Goal: Book appointment/travel/reservation

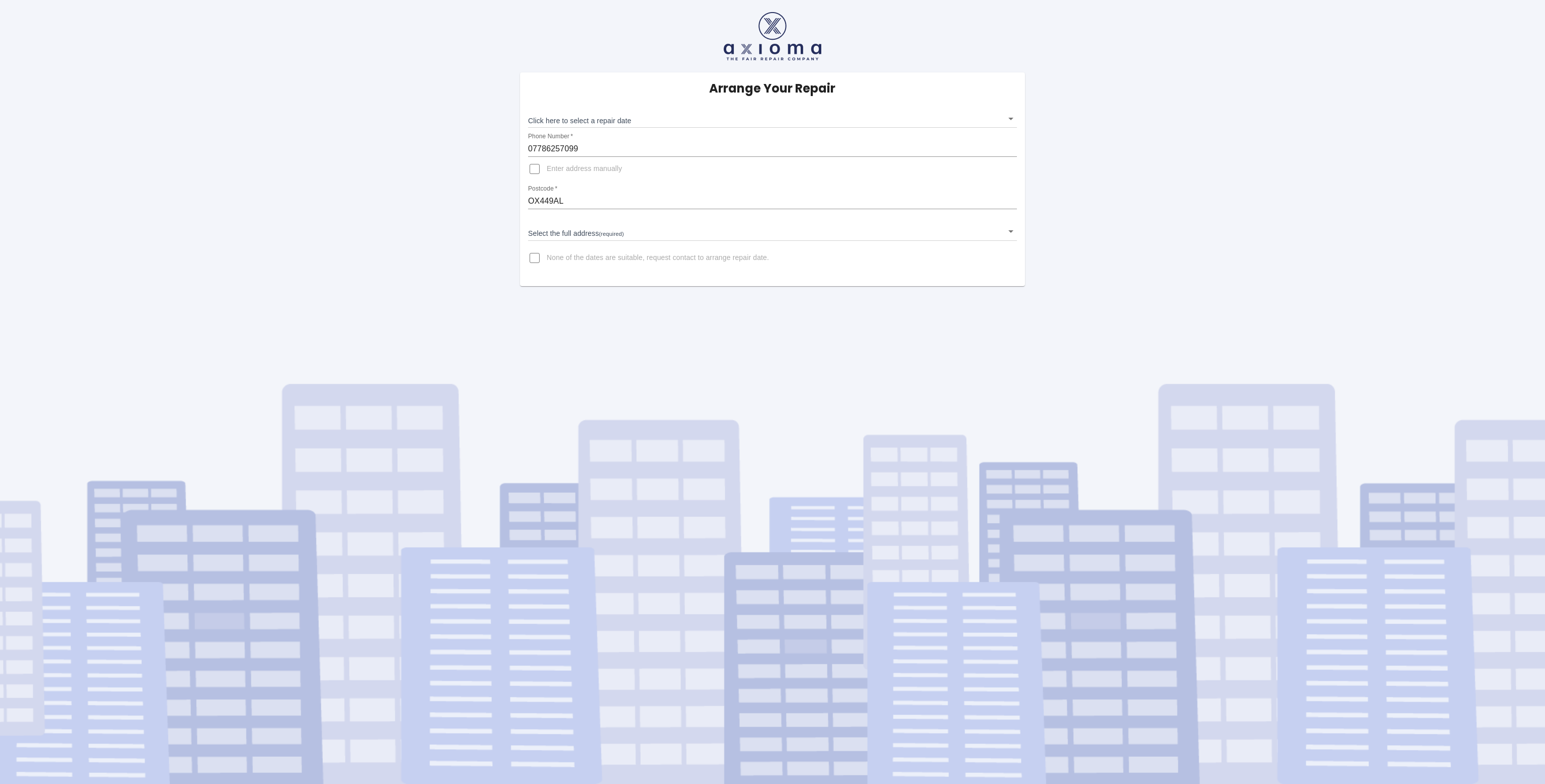
click at [678, 120] on body "Arrange Your Repair Click here to select a repair date ​ Phone Number   * 07786…" at bounding box center [772, 392] width 1545 height 784
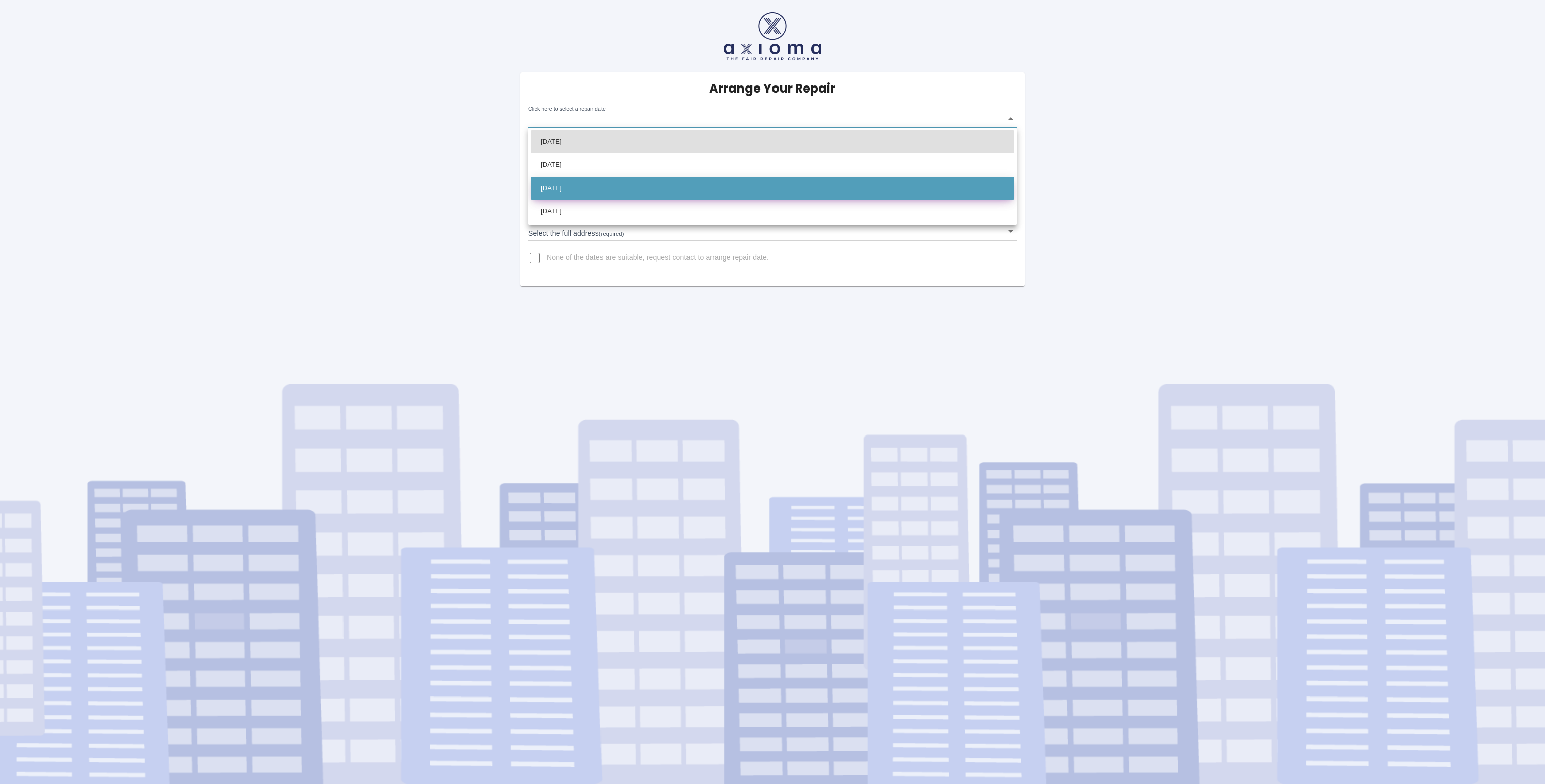
click at [662, 191] on li "Thu Oct 23 2025" at bounding box center [773, 188] width 484 height 23
type input "2025-10-23T00:00:00.000Z"
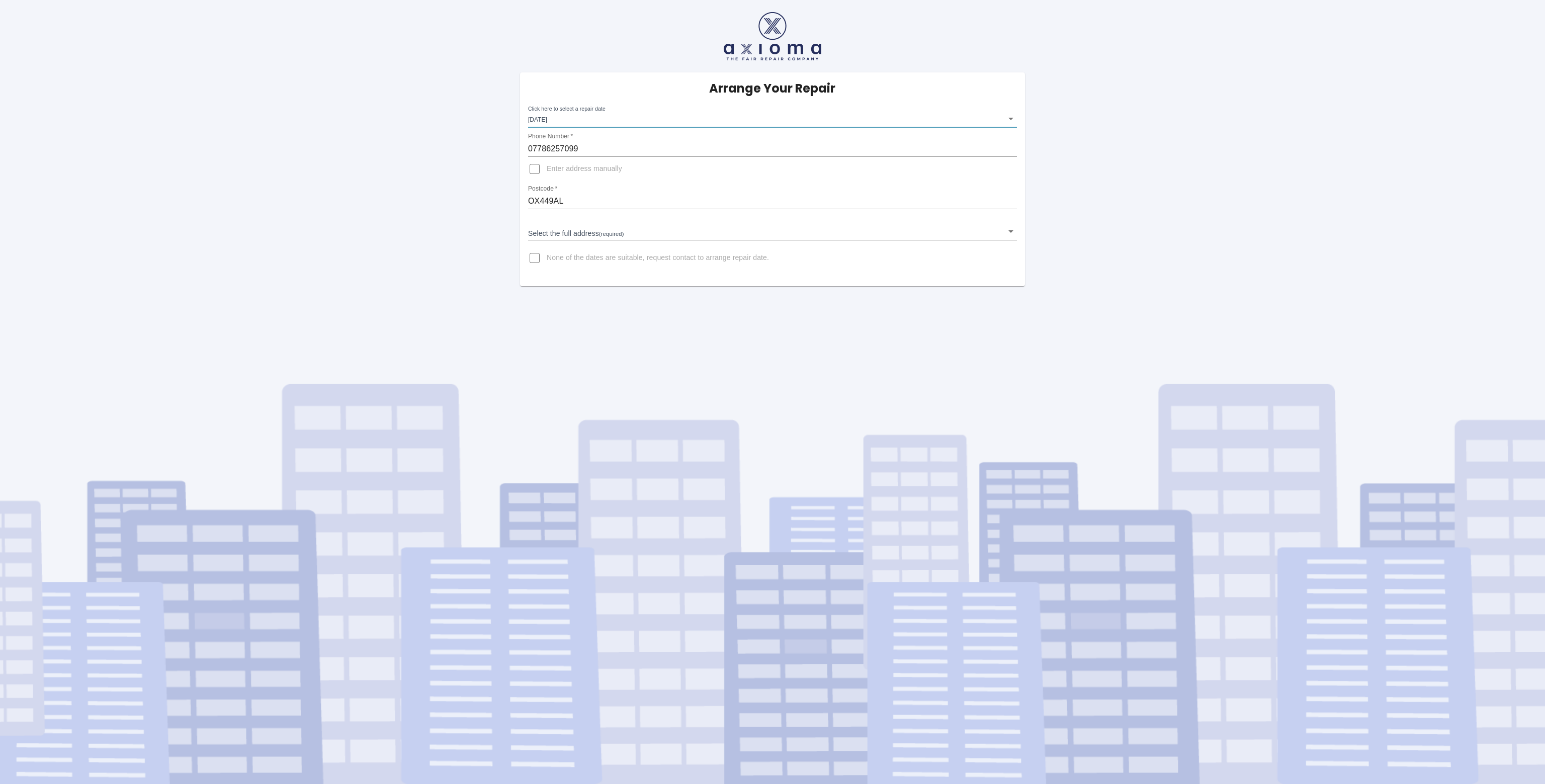
click at [635, 231] on body "Arrange Your Repair Click here to select a repair date Thu Oct 23 2025 2025-10-…" at bounding box center [772, 392] width 1545 height 784
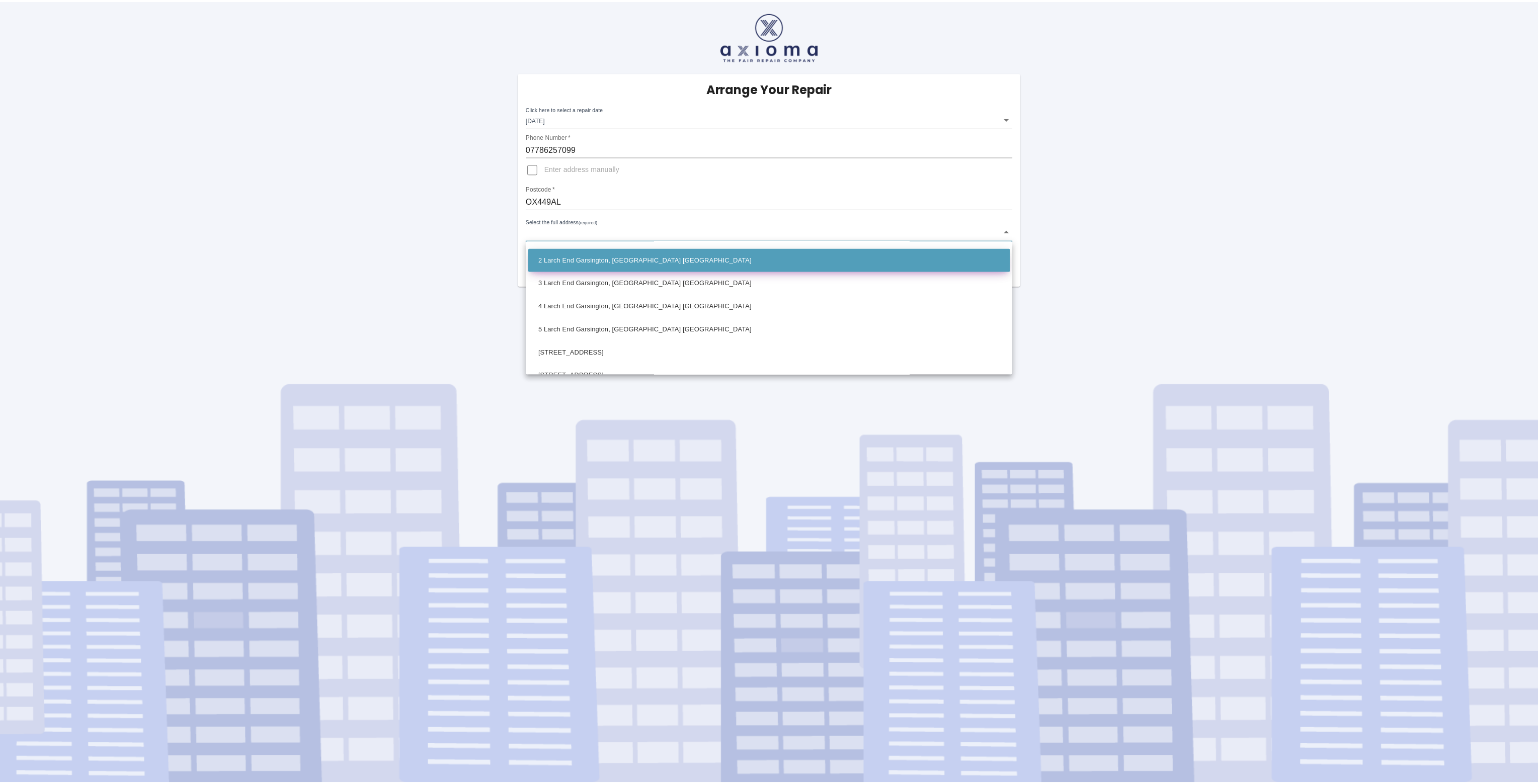
scroll to position [51, 0]
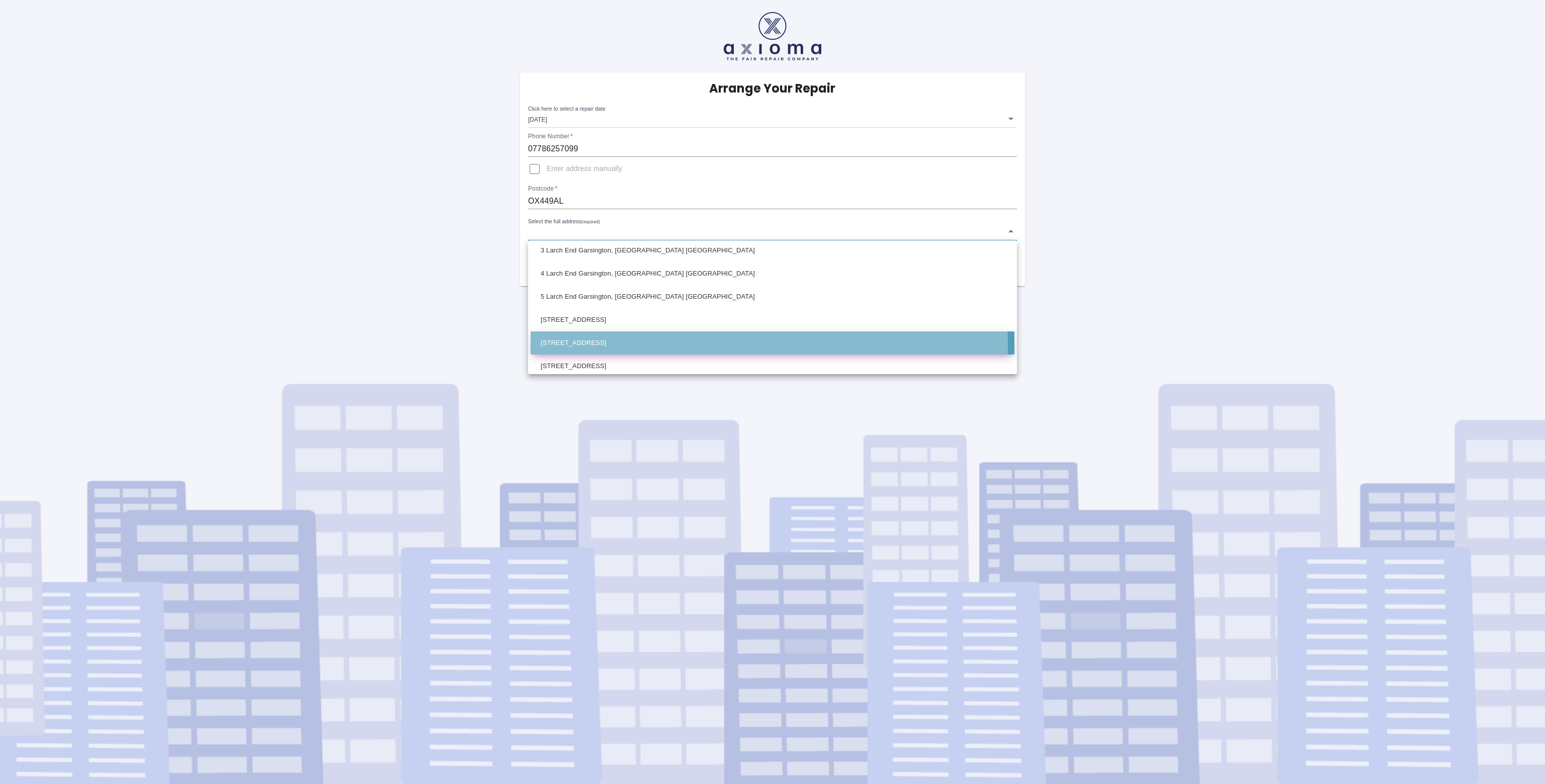
click at [620, 346] on li "7 Larch End Garsington, Oxford Oxfordshire" at bounding box center [773, 342] width 484 height 23
type input "7 Larch End Garsington, Oxford Oxfordshire"
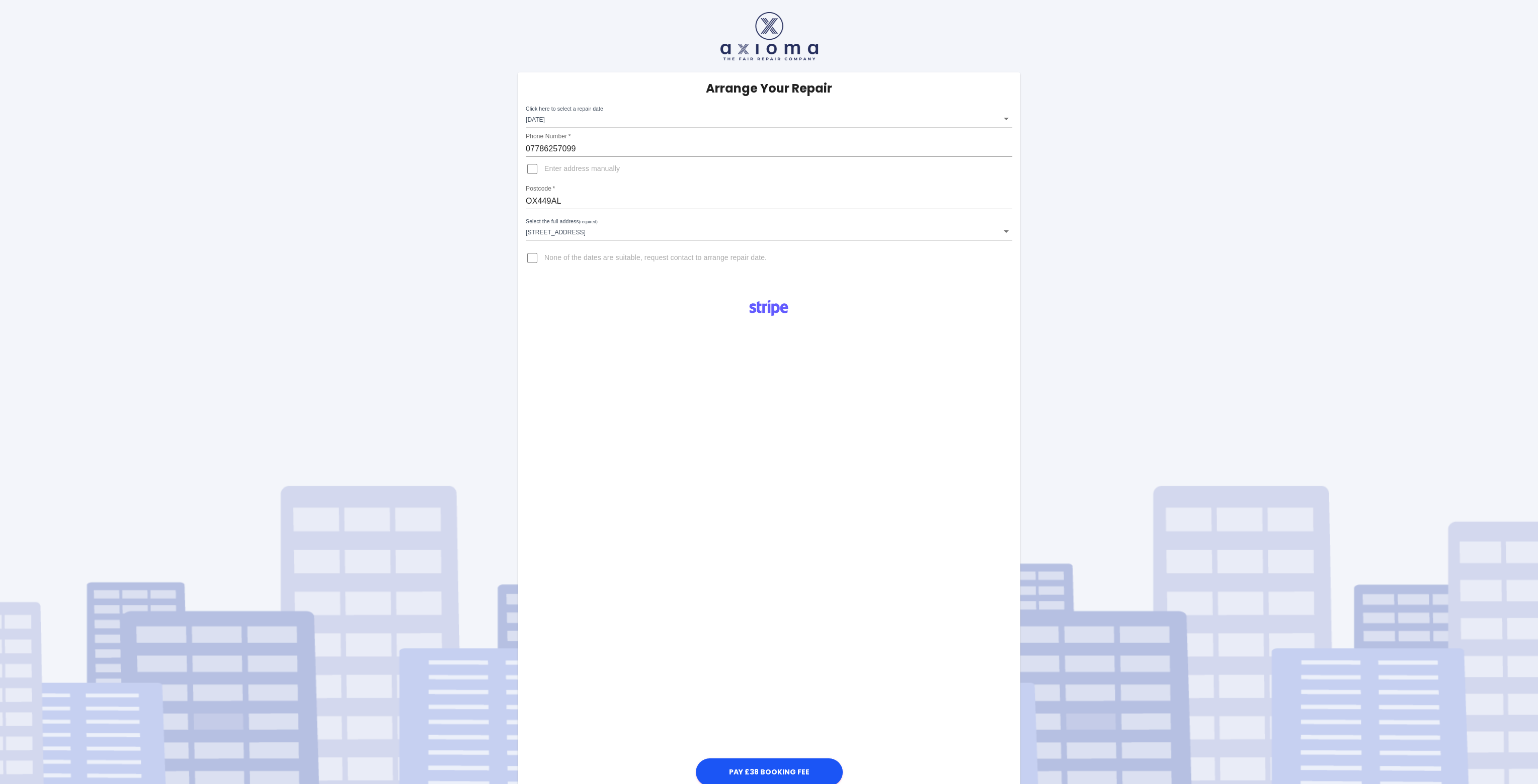
click at [907, 541] on div "Pay £38 Booking Fee" at bounding box center [769, 539] width 503 height 497
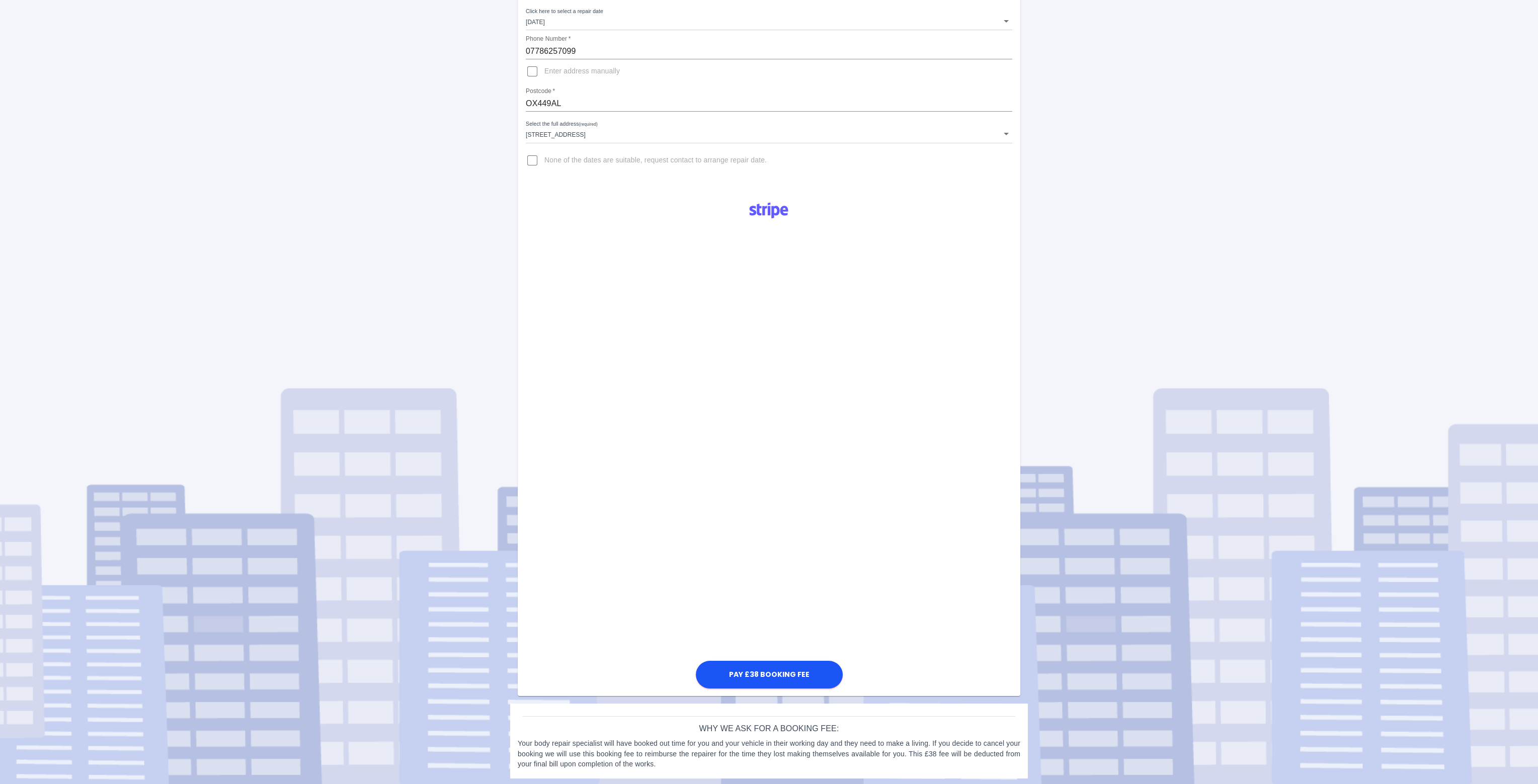
scroll to position [99, 0]
click at [781, 638] on button "Pay £38 Booking Fee" at bounding box center [769, 673] width 147 height 27
